Goal: Task Accomplishment & Management: Use online tool/utility

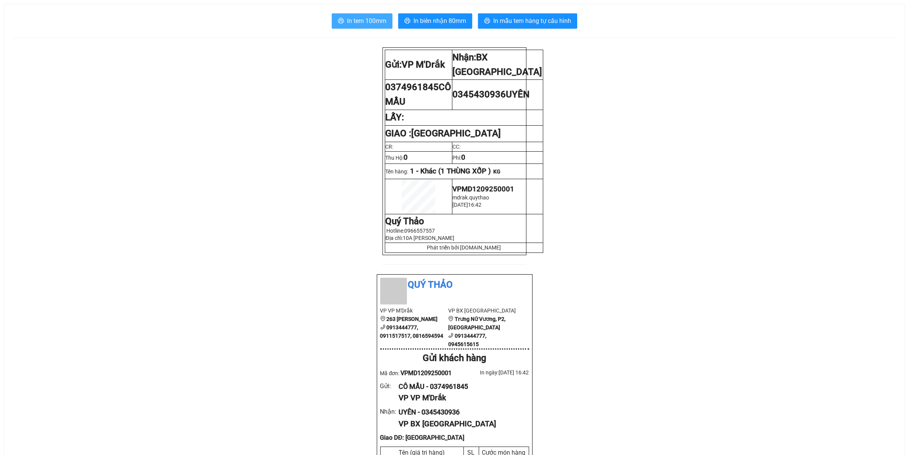
click at [357, 20] on span "In tem 100mm" at bounding box center [366, 21] width 39 height 10
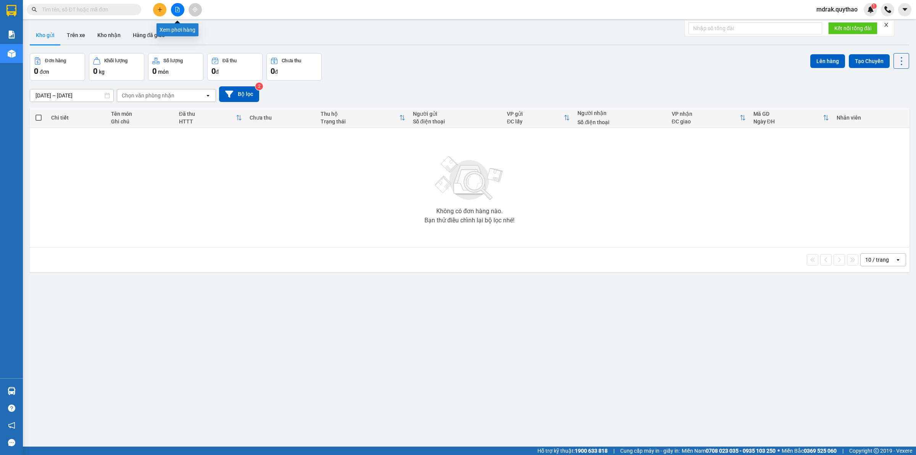
click at [176, 7] on icon "file-add" at bounding box center [178, 9] width 4 height 5
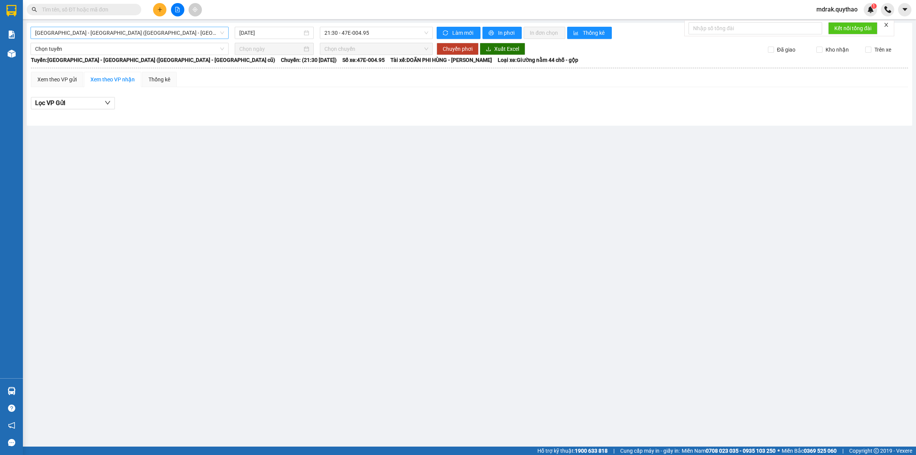
click at [126, 34] on span "[GEOGRAPHIC_DATA] - [GEOGRAPHIC_DATA] ([GEOGRAPHIC_DATA] - [GEOGRAPHIC_DATA] cũ)" at bounding box center [129, 32] width 189 height 11
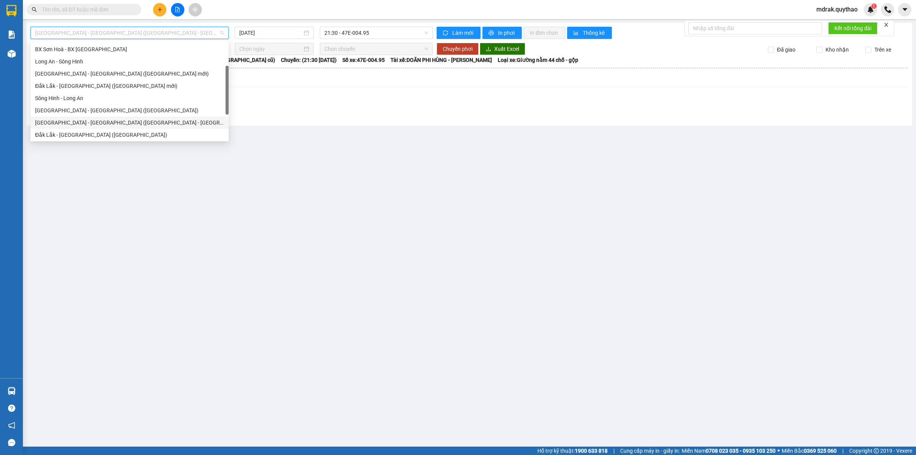
scroll to position [110, 0]
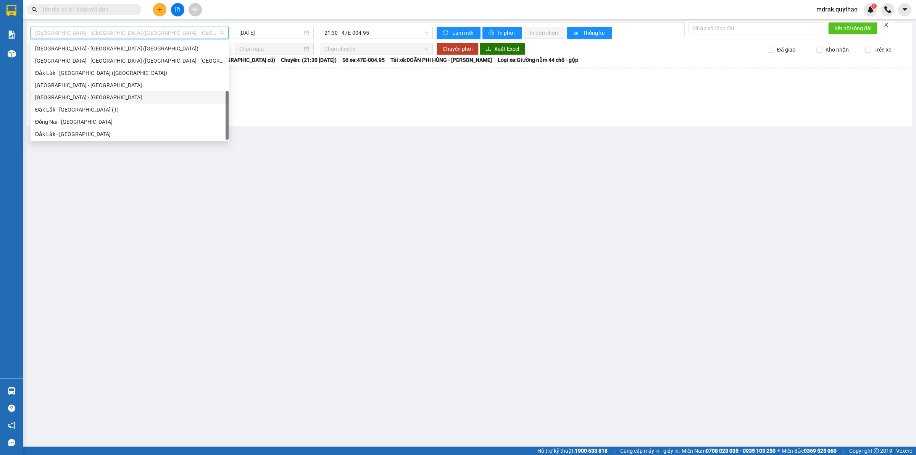
click at [77, 97] on div "[GEOGRAPHIC_DATA] - [GEOGRAPHIC_DATA]" at bounding box center [129, 97] width 189 height 8
type input "[DATE]"
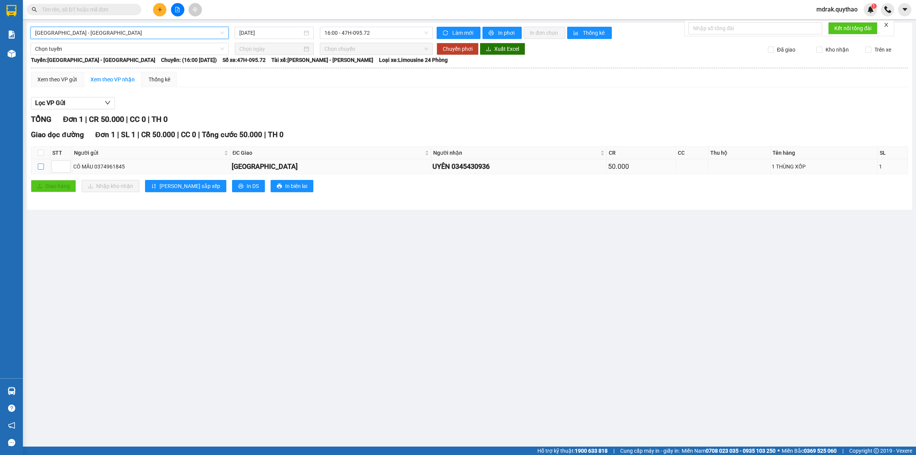
click at [43, 166] on input "checkbox" at bounding box center [41, 166] width 6 height 6
checkbox input "true"
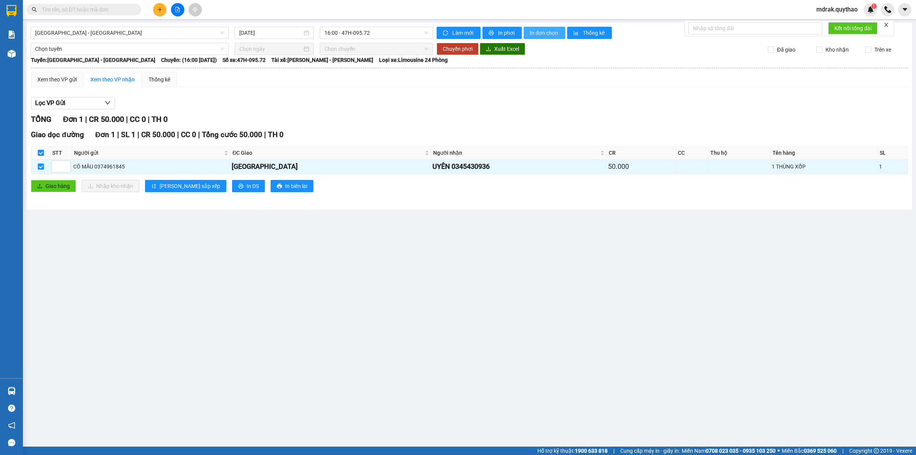
click at [544, 31] on span "In đơn chọn" at bounding box center [544, 33] width 29 height 8
